Goal: Task Accomplishment & Management: Use online tool/utility

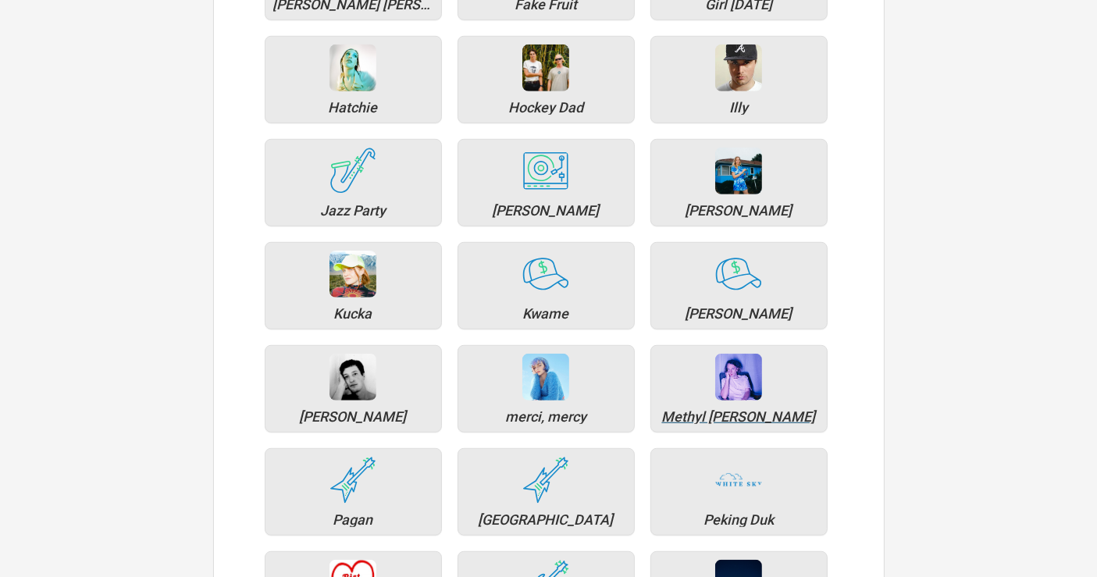
scroll to position [954, 0]
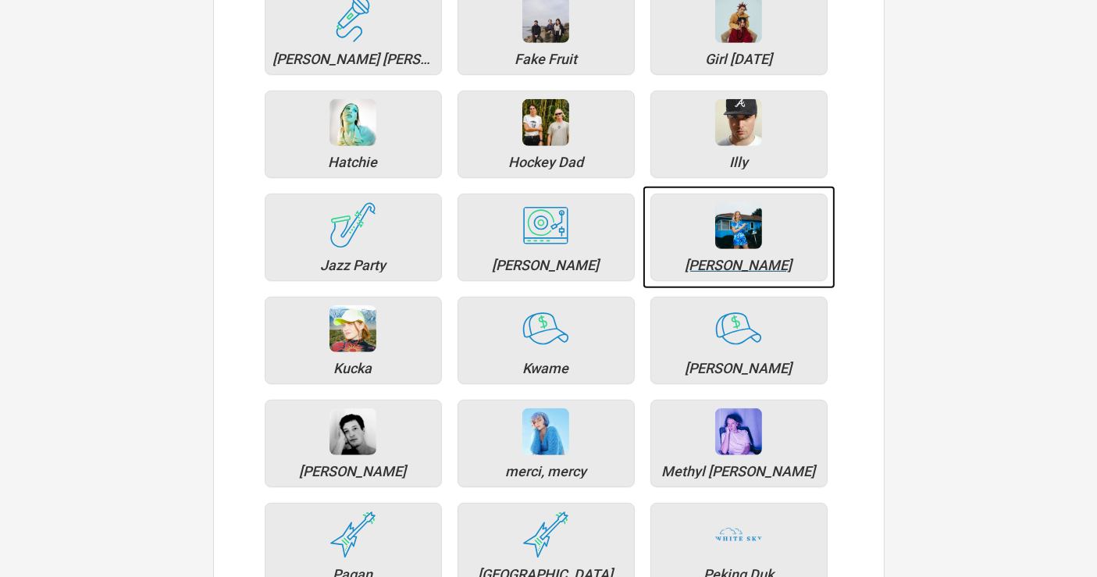
click at [755, 261] on div "Julia Jacklin" at bounding box center [739, 265] width 160 height 14
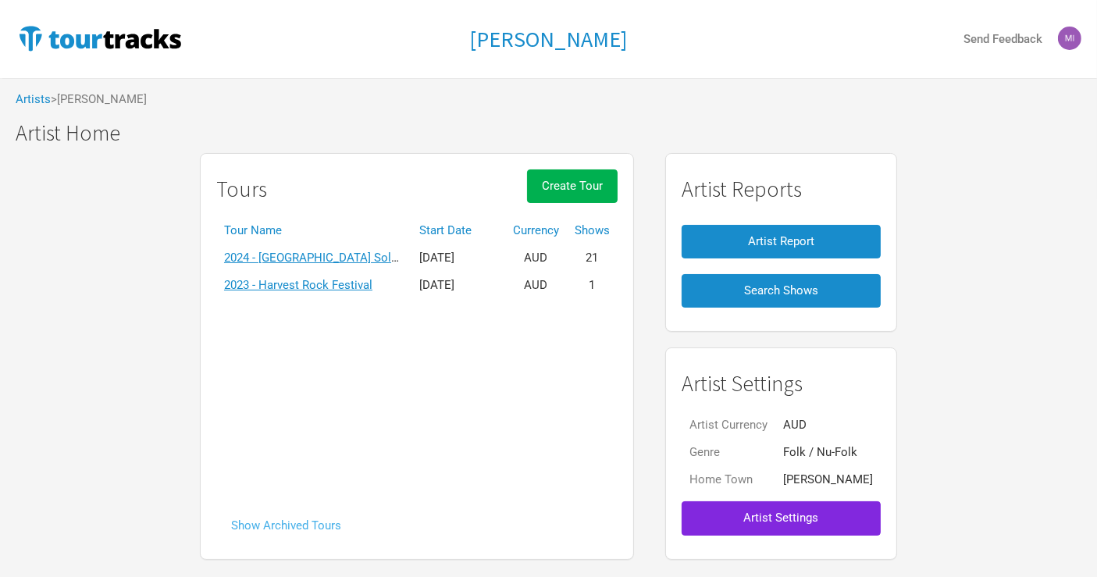
click at [318, 540] on button "Show Archived Tours" at bounding box center [286, 526] width 140 height 34
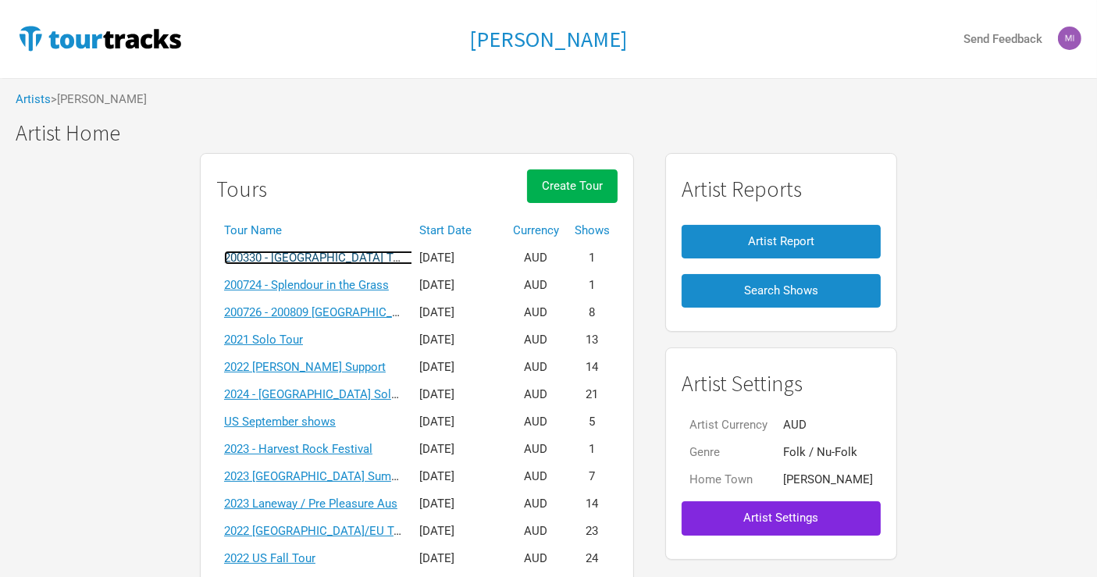
click at [339, 259] on link "200330 - Japan Tokyo Billboard" at bounding box center [346, 258] width 244 height 14
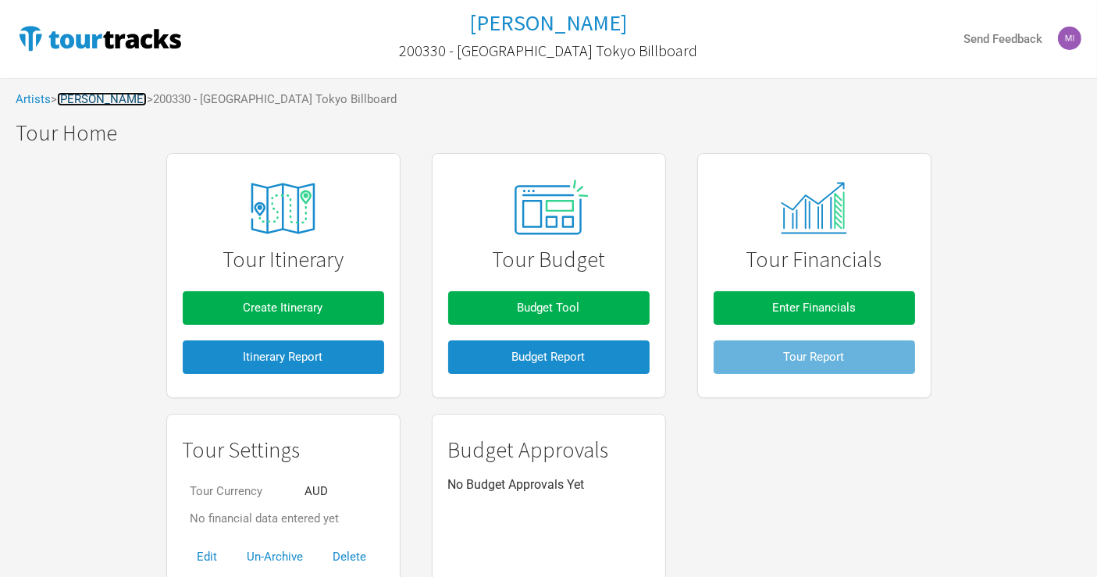
click at [99, 92] on link "Julia Jacklin" at bounding box center [102, 99] width 90 height 14
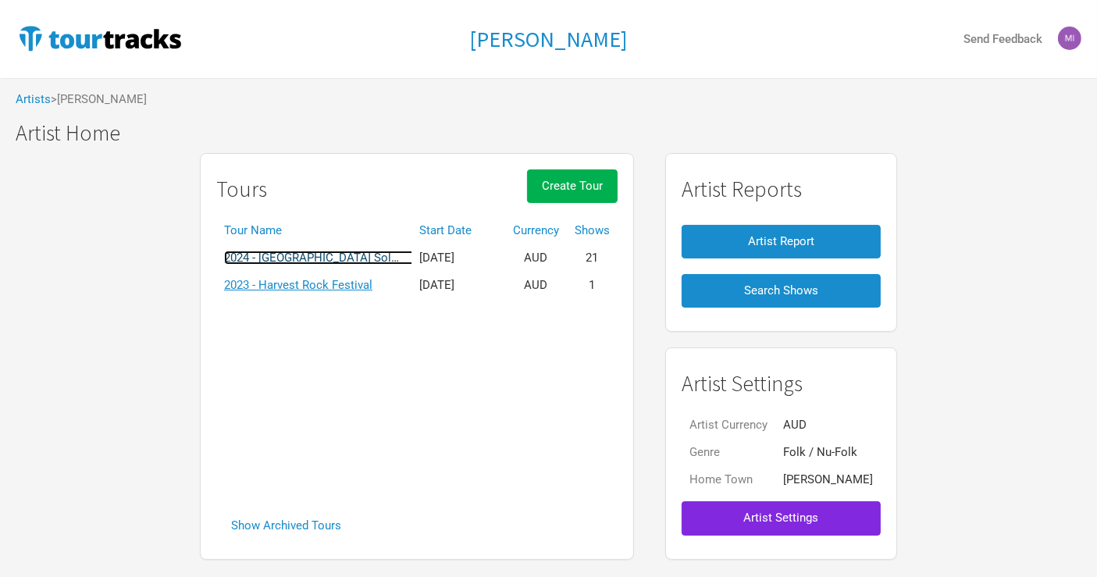
click at [305, 254] on link "2024 - North America Solo Residencies" at bounding box center [344, 258] width 240 height 14
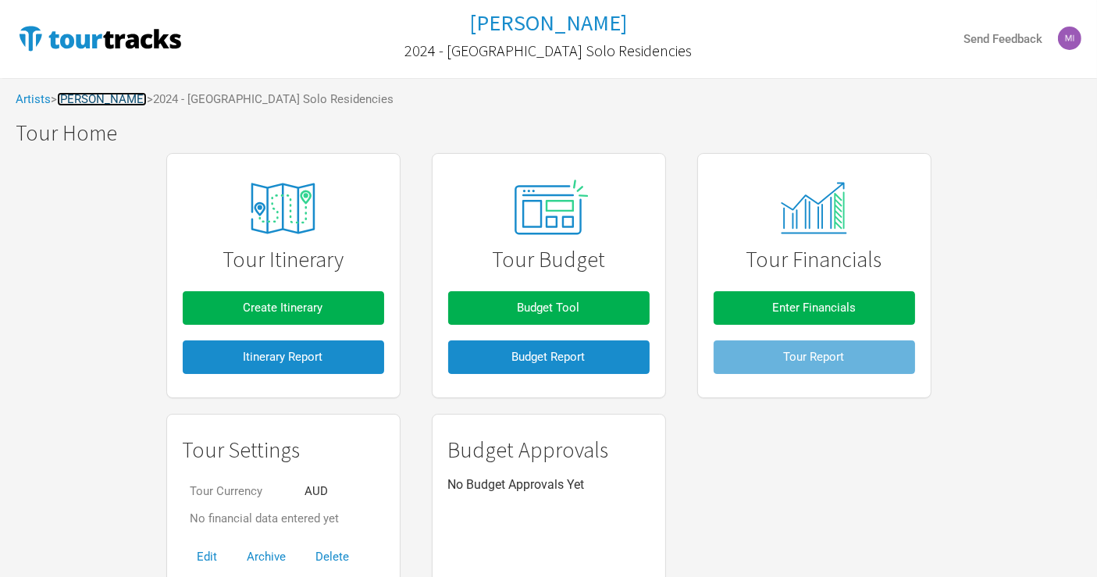
click at [111, 93] on link "Julia Jacklin" at bounding box center [102, 99] width 90 height 14
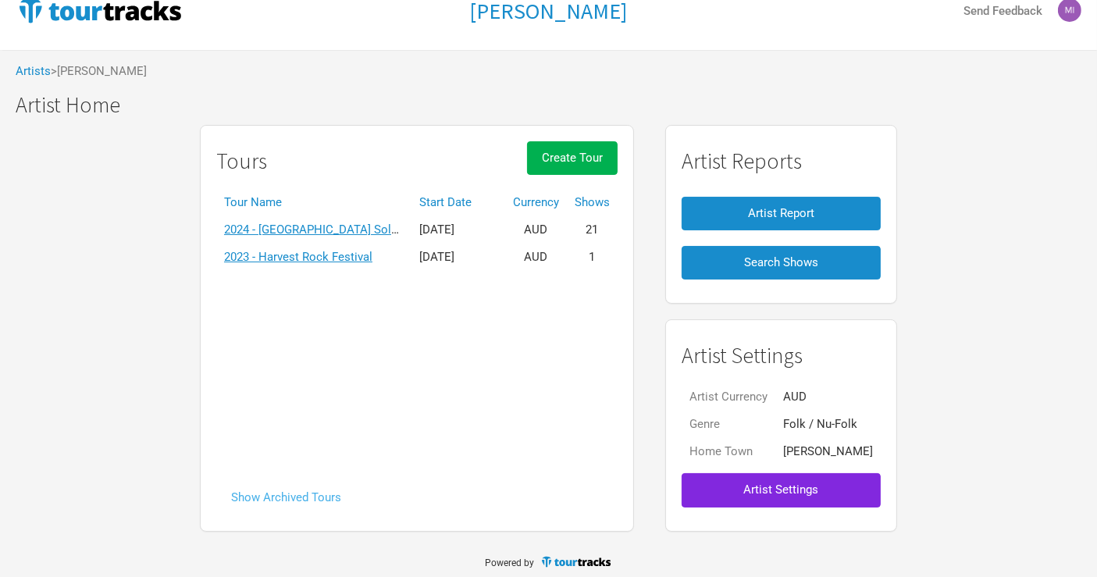
scroll to position [44, 0]
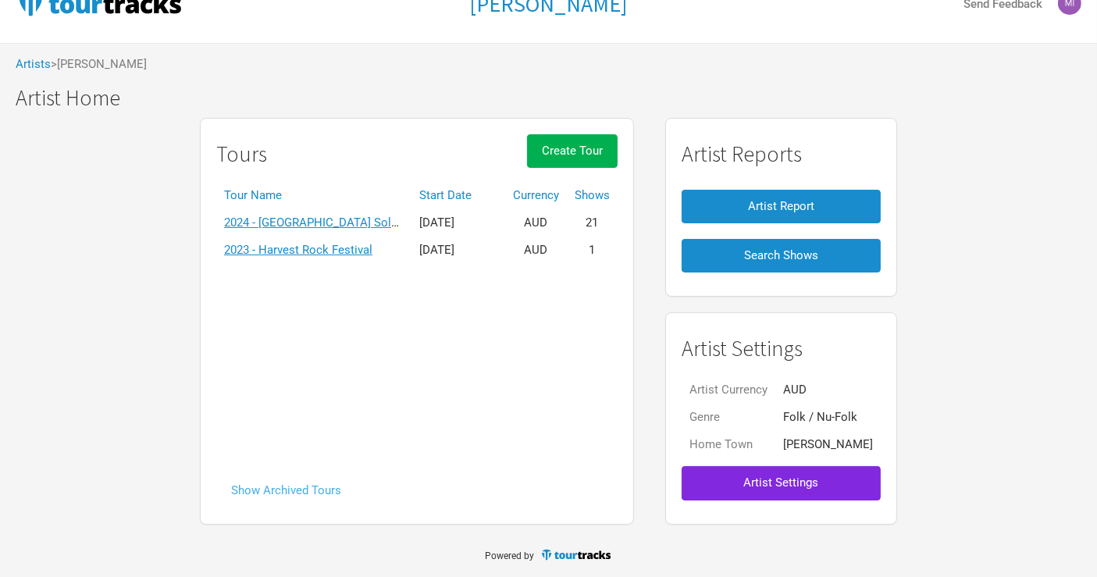
click at [318, 496] on button "Show Archived Tours" at bounding box center [286, 491] width 140 height 34
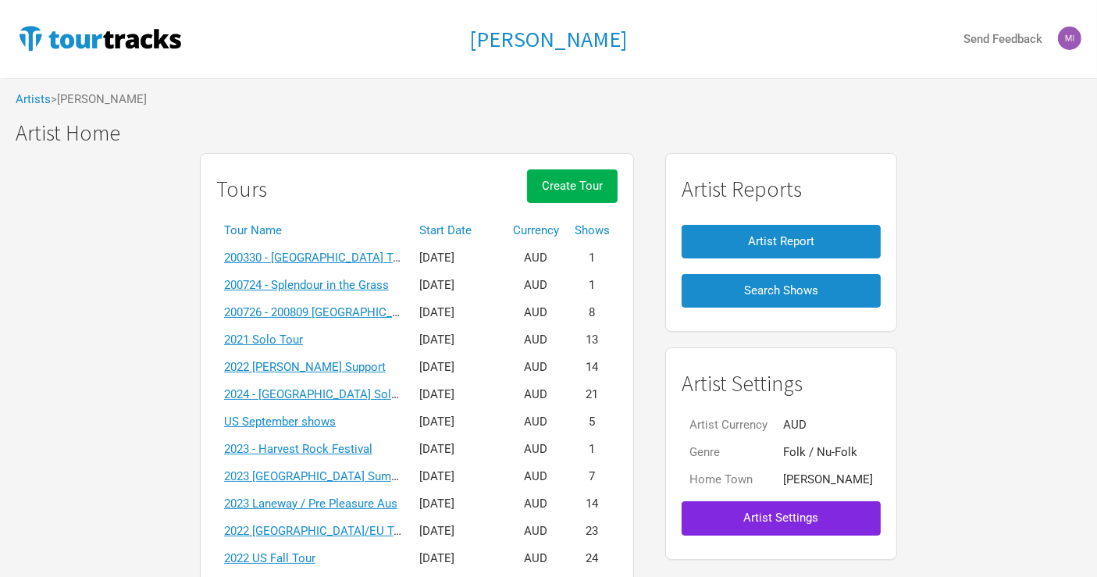
scroll to position [260, 0]
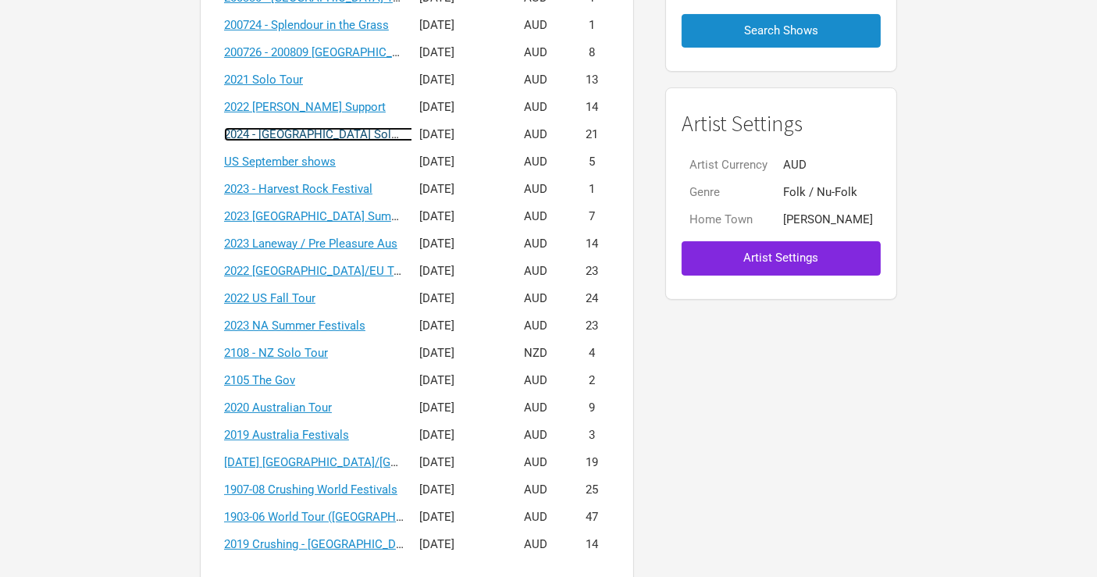
click at [340, 132] on link "2024 - North America Solo Residencies" at bounding box center [344, 134] width 240 height 14
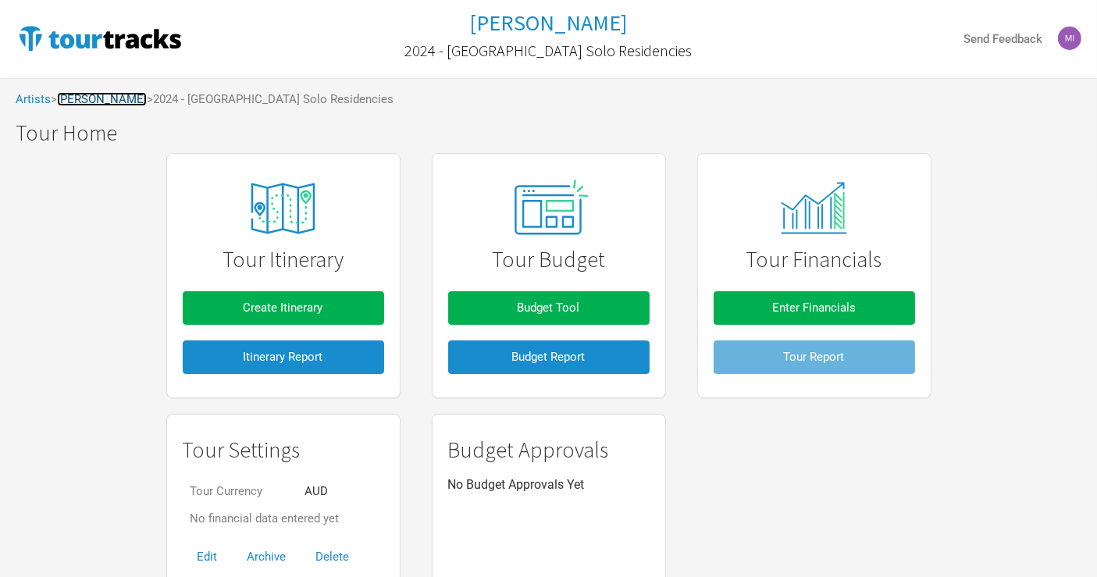
click at [105, 99] on link "Julia Jacklin" at bounding box center [102, 99] width 90 height 14
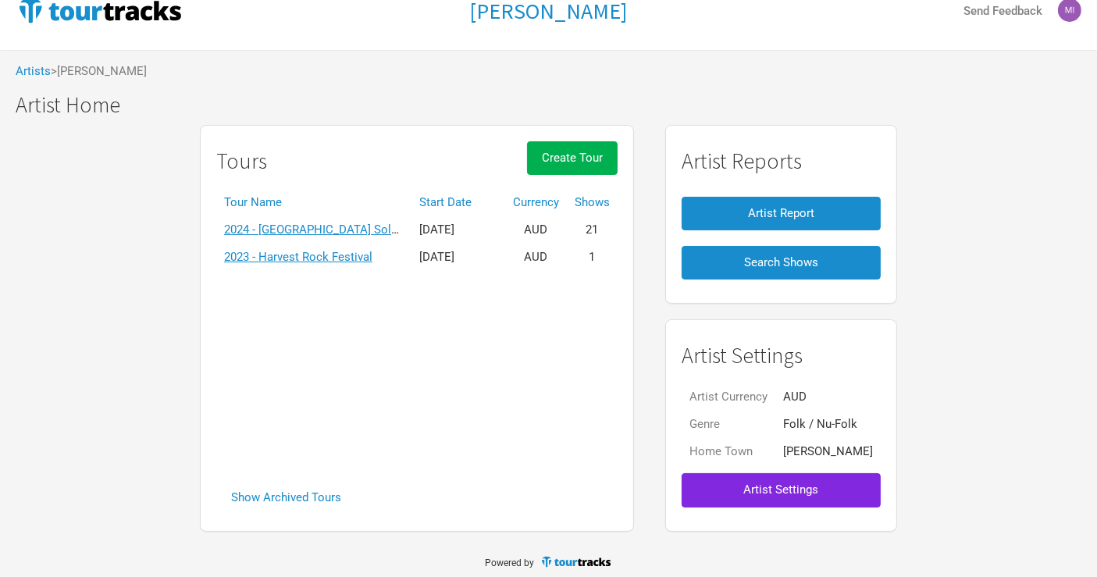
scroll to position [44, 0]
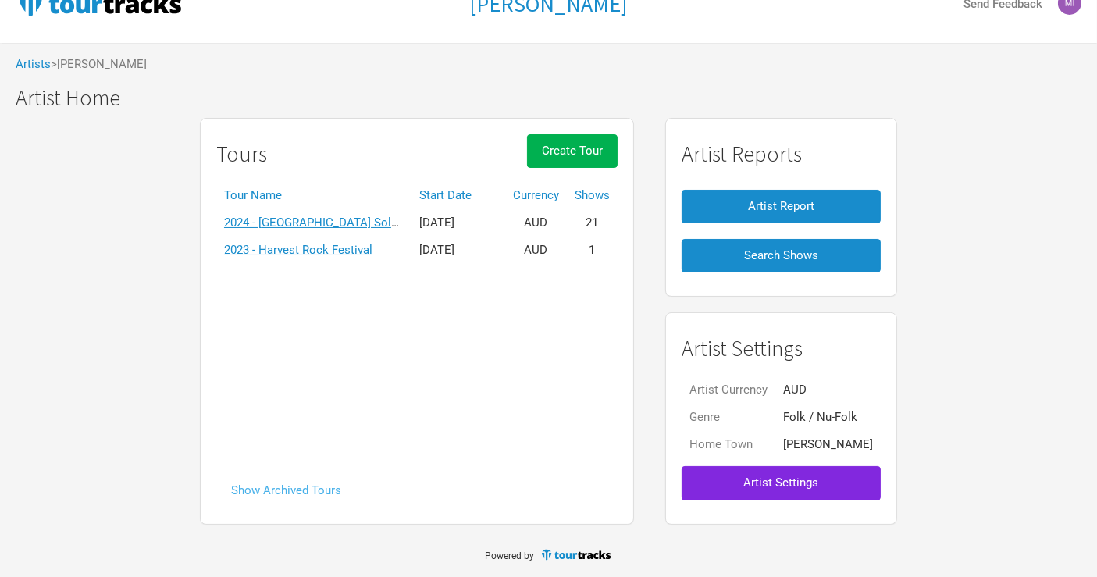
click at [294, 486] on button "Show Archived Tours" at bounding box center [286, 491] width 140 height 34
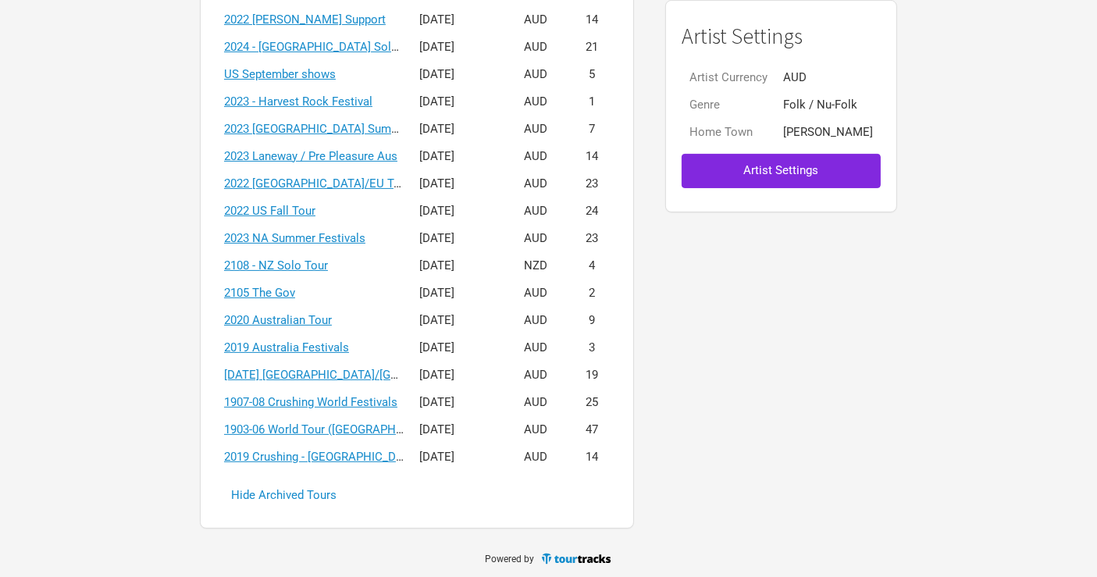
scroll to position [350, 0]
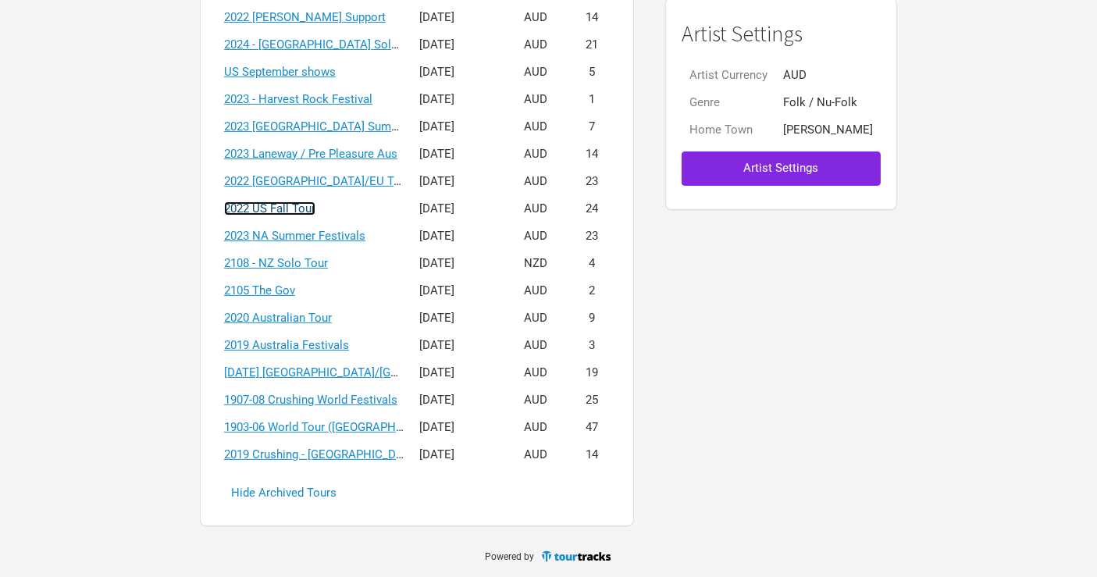
click at [287, 208] on link "2022 US Fall Tour" at bounding box center [269, 208] width 91 height 14
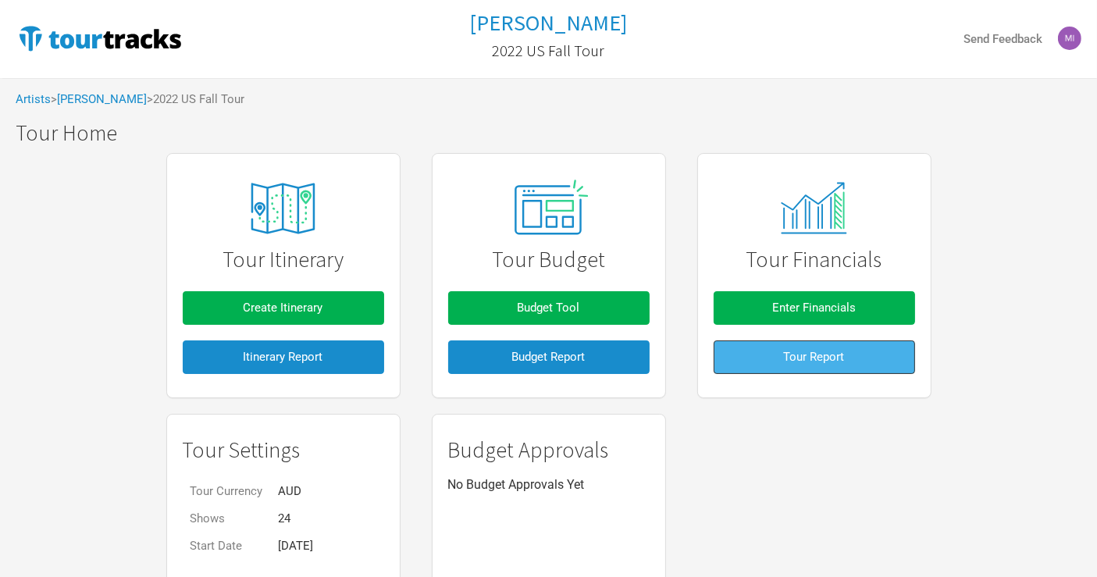
click at [842, 351] on span "Tour Report" at bounding box center [814, 357] width 61 height 14
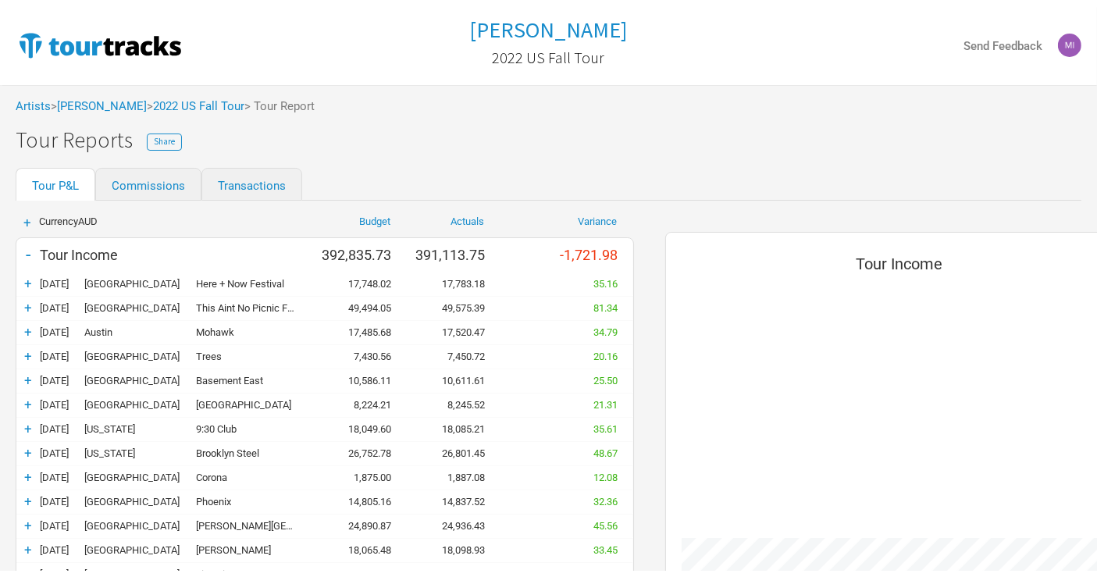
scroll to position [1467, 500]
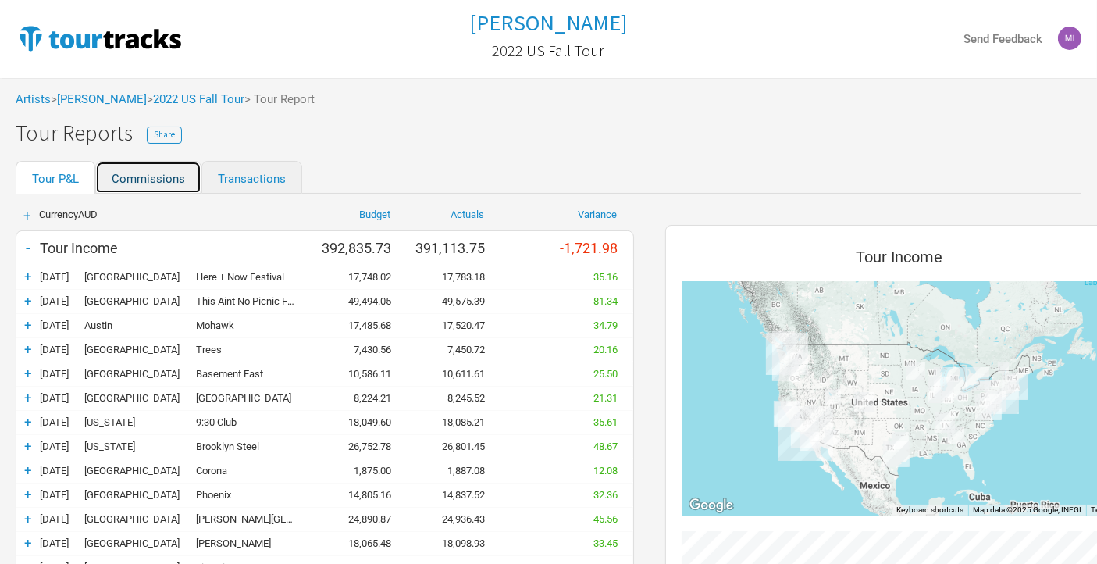
click at [131, 177] on link "Commissions" at bounding box center [148, 177] width 106 height 33
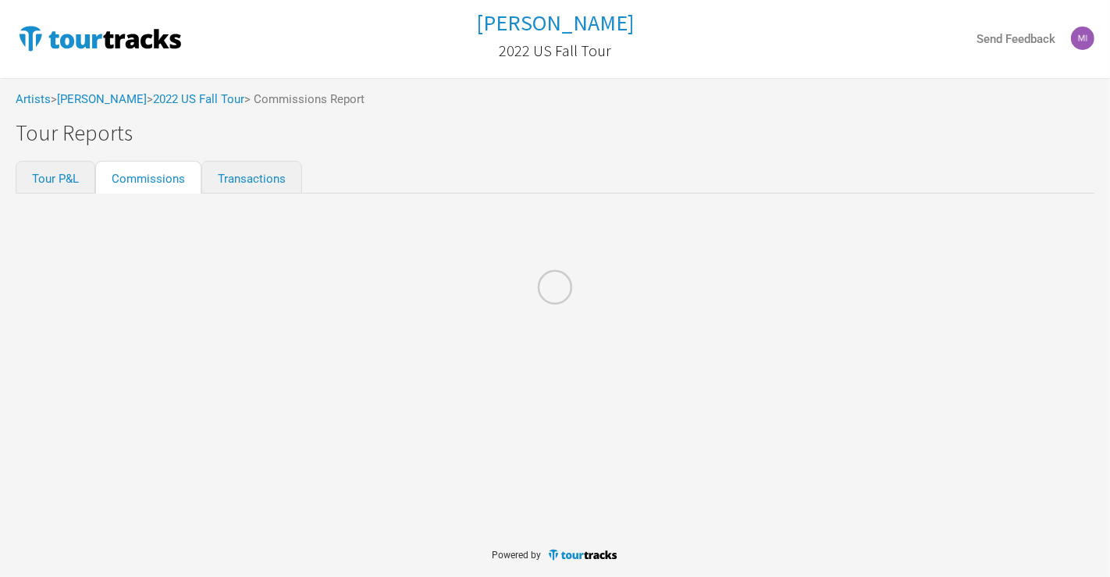
click at [58, 177] on div at bounding box center [555, 288] width 1110 height 577
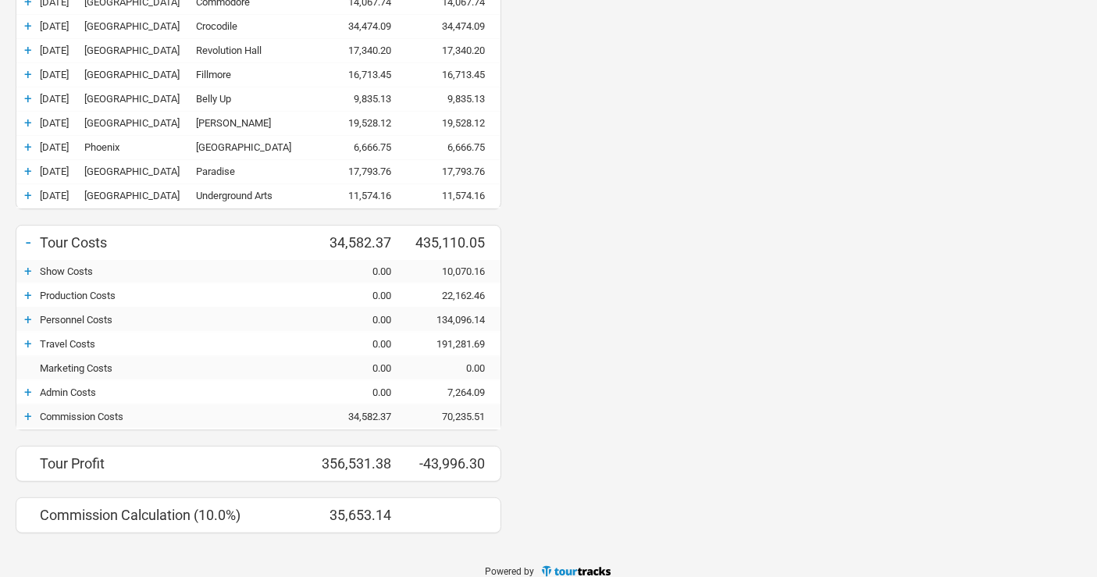
scroll to position [700, 0]
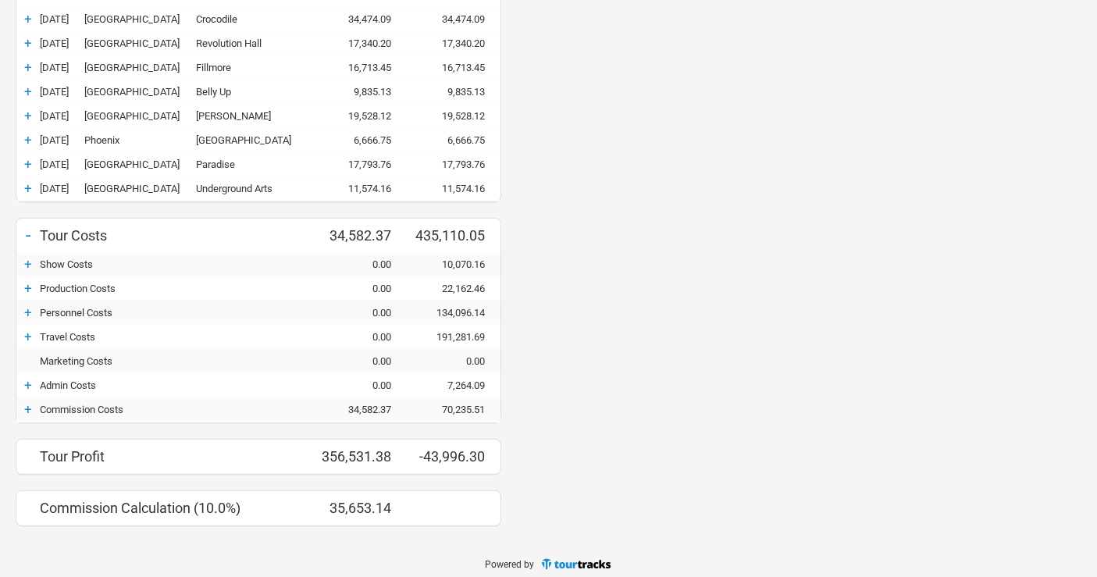
click at [24, 407] on div "+" at bounding box center [27, 409] width 23 height 16
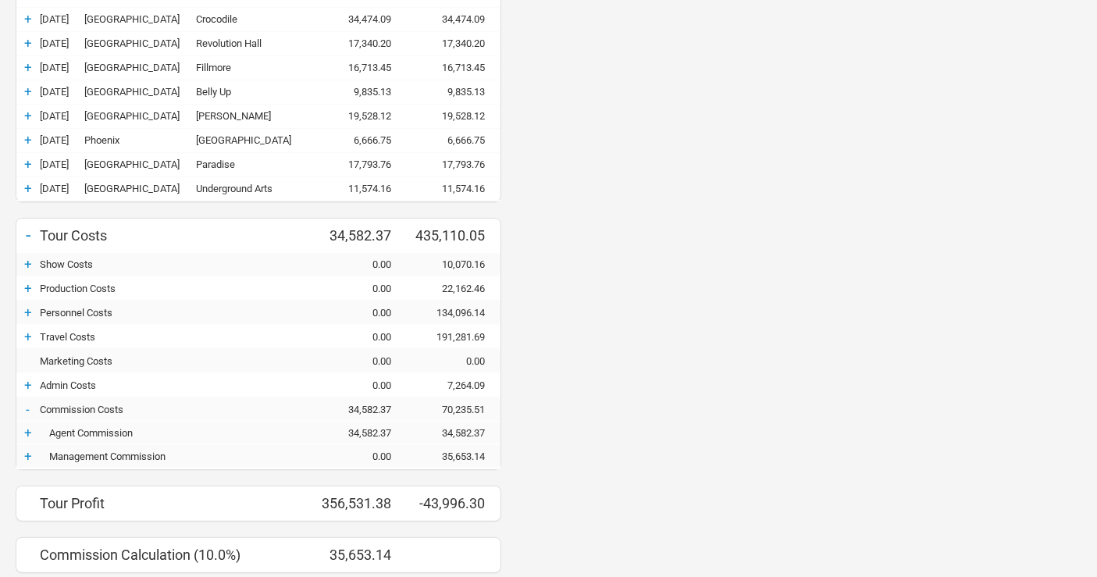
click at [25, 377] on div "+" at bounding box center [27, 385] width 23 height 16
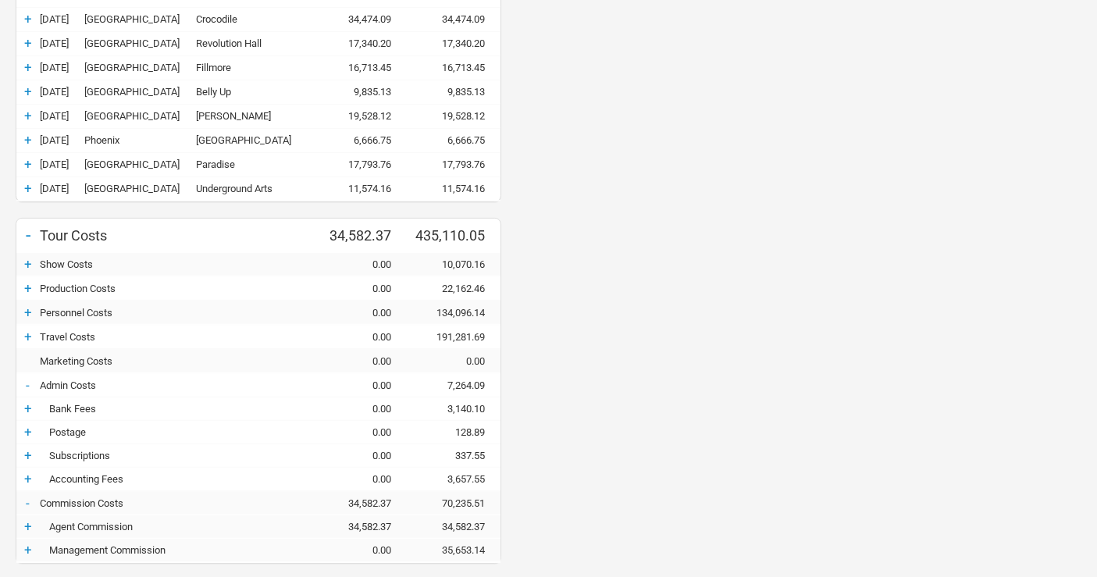
click at [25, 329] on div "+" at bounding box center [27, 337] width 23 height 16
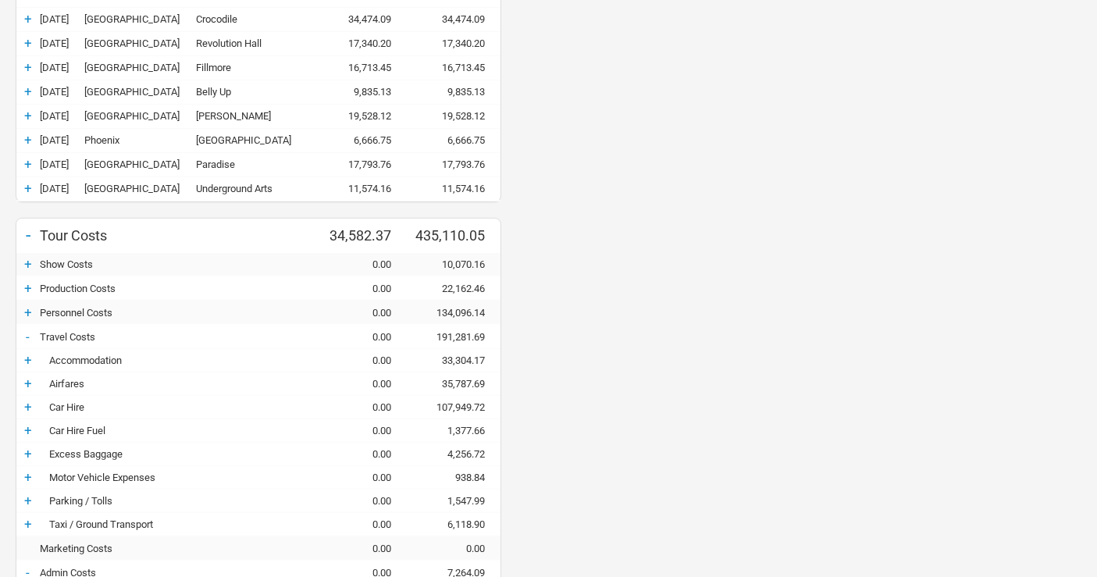
click at [29, 304] on div "+" at bounding box center [27, 312] width 23 height 16
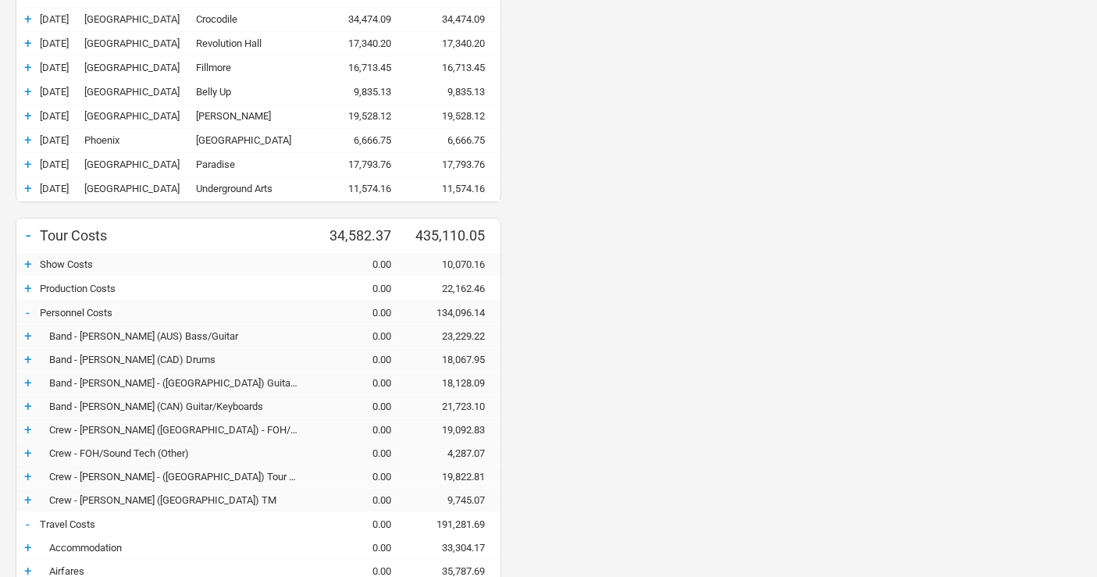
click at [29, 284] on div "+" at bounding box center [27, 288] width 23 height 16
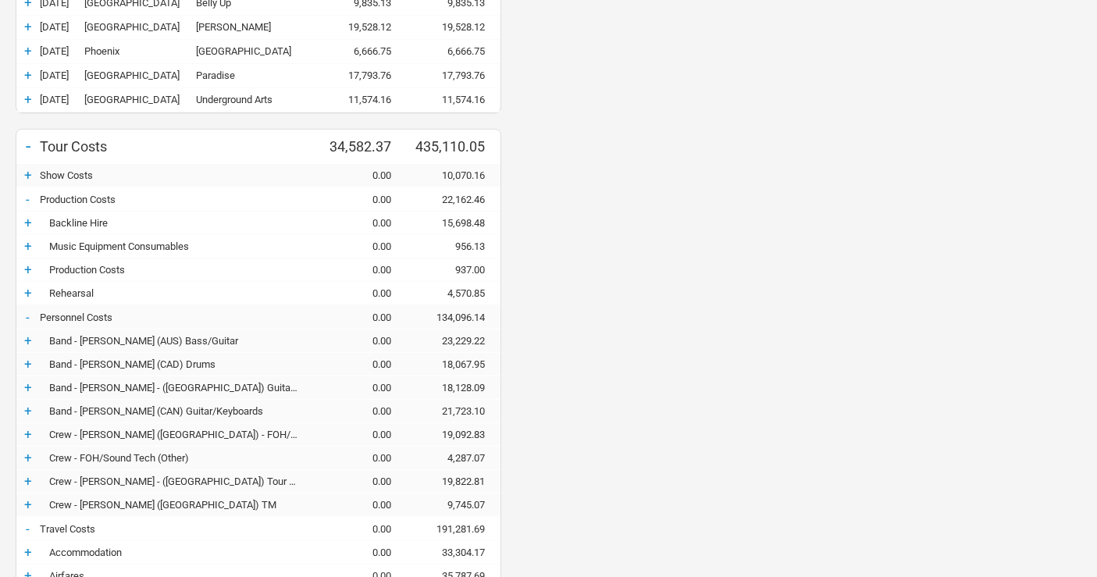
scroll to position [874, 0]
